Goal: Navigation & Orientation: Find specific page/section

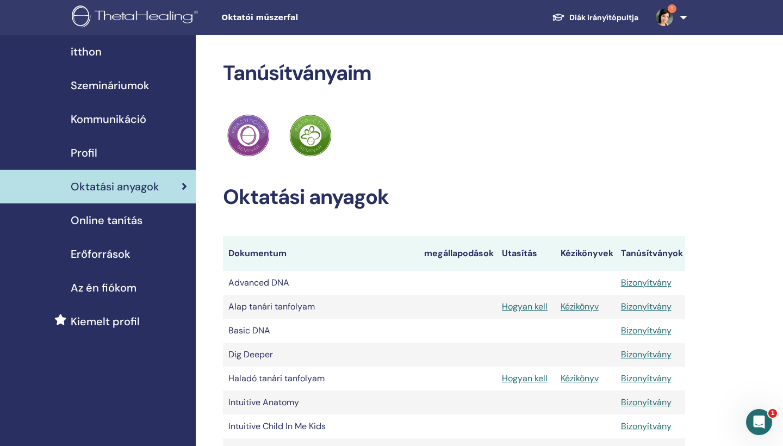
click at [96, 256] on span "Erőforrások" at bounding box center [101, 254] width 60 height 16
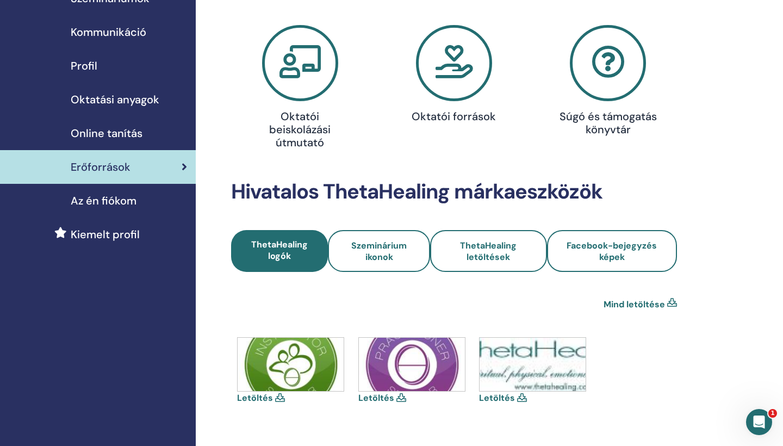
scroll to position [85, 0]
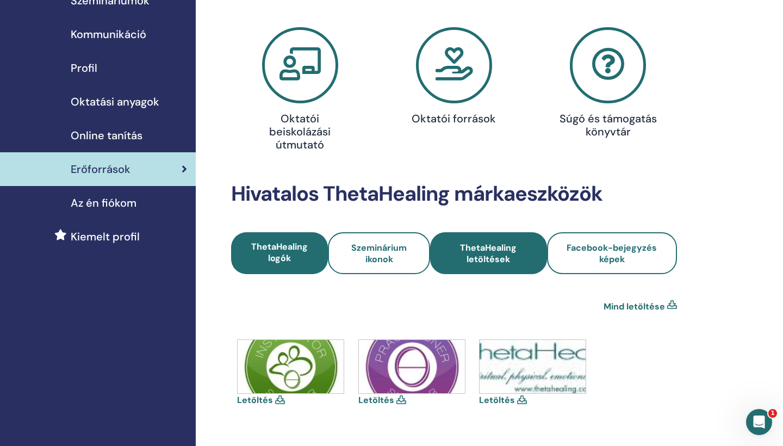
click at [482, 262] on span "ThetaHealing letöltések" at bounding box center [489, 253] width 88 height 23
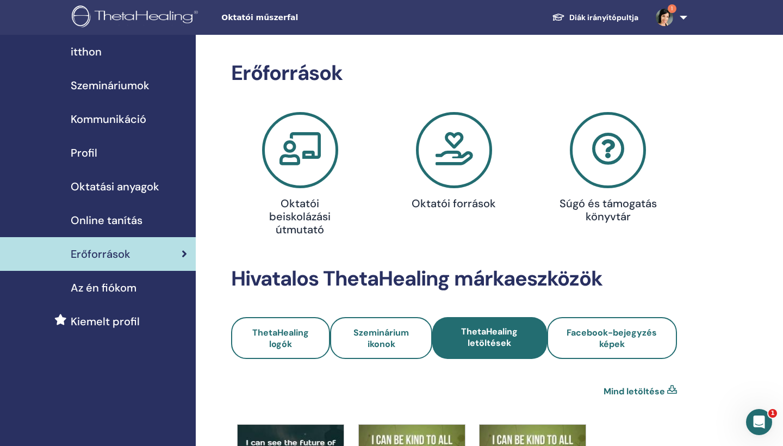
click at [94, 51] on span "itthon" at bounding box center [86, 52] width 31 height 16
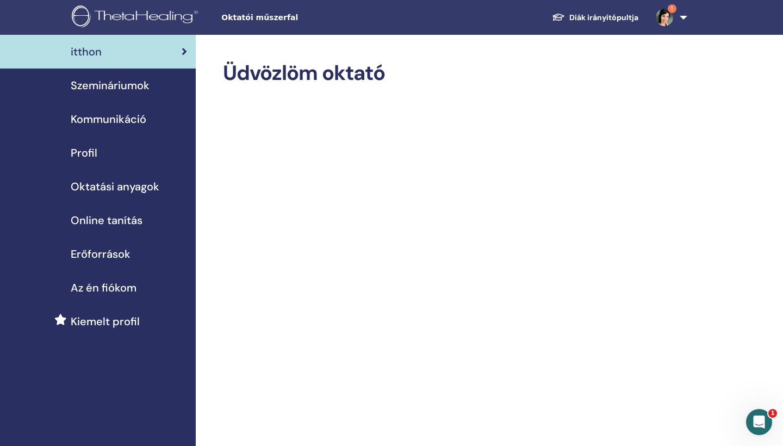
click at [101, 257] on span "Erőforrások" at bounding box center [101, 254] width 60 height 16
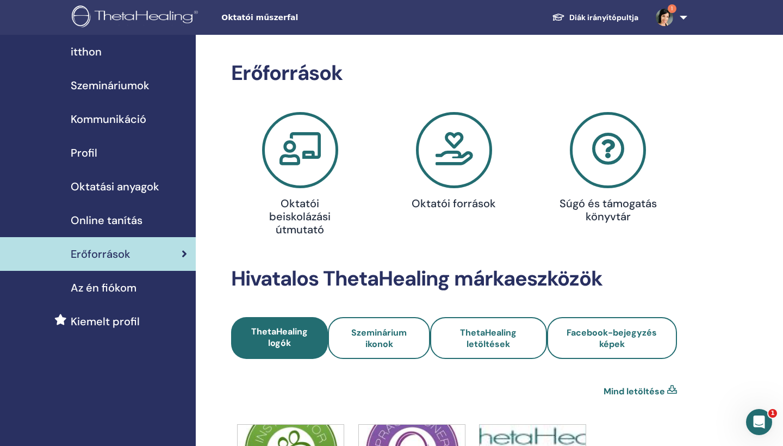
click at [87, 153] on span "Profil" at bounding box center [84, 153] width 27 height 16
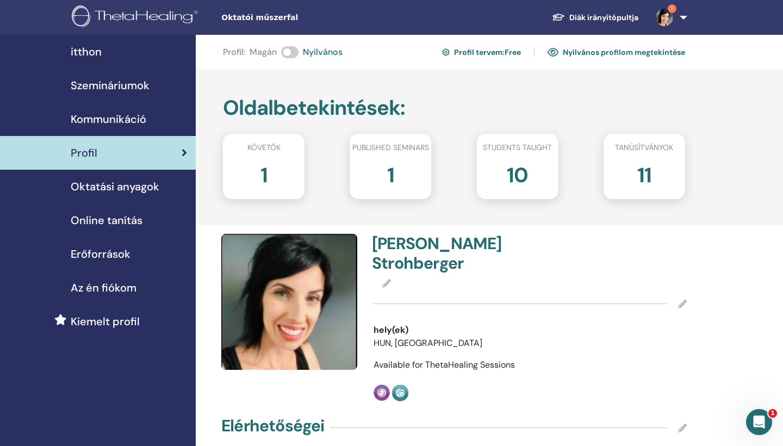
click at [103, 83] on span "Szemináriumok" at bounding box center [110, 85] width 79 height 16
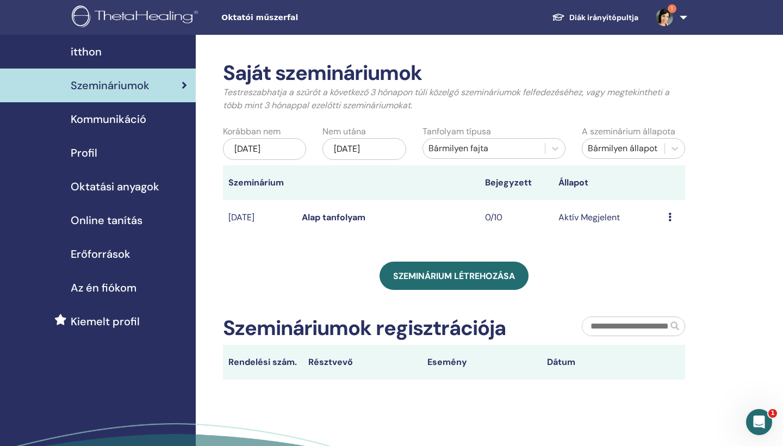
click at [334, 215] on link "Alap tanfolyam" at bounding box center [334, 217] width 64 height 11
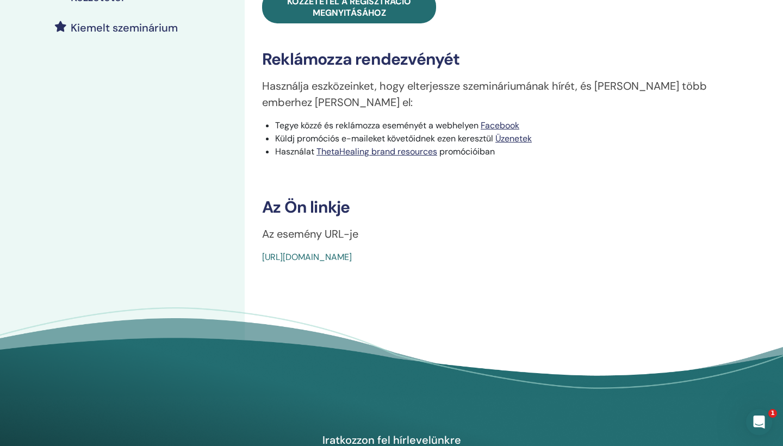
scroll to position [303, 0]
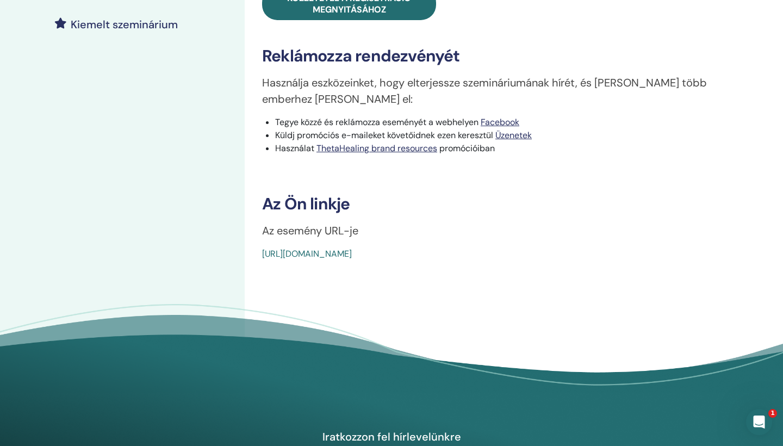
drag, startPoint x: 261, startPoint y: 252, endPoint x: 464, endPoint y: 273, distance: 204.6
click at [464, 273] on div "Basic DNA Esemény típus Személyesen Esemény állapota Aktív Megjelent Regisztrác…" at bounding box center [506, 72] width 522 height 681
copy link "[URL][DOMAIN_NAME]"
